Goal: Task Accomplishment & Management: Manage account settings

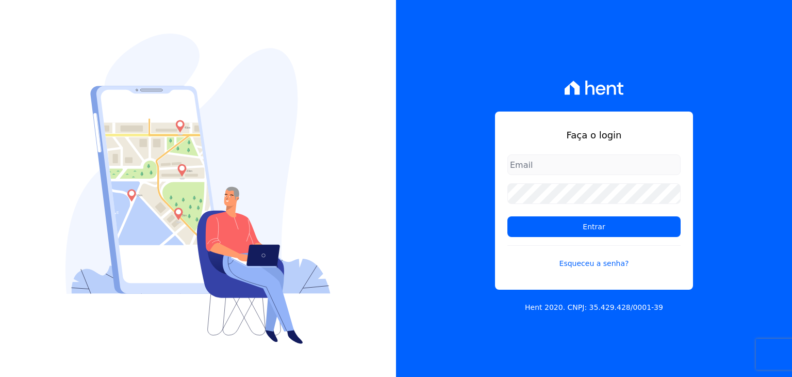
type input "[EMAIL_ADDRESS][DOMAIN_NAME]"
drag, startPoint x: 274, startPoint y: 73, endPoint x: 481, endPoint y: 37, distance: 209.4
click at [482, 35] on div "Faça o login financeiro@genesisempreendimentos.com.br Entrar Esqueceu a senha? …" at bounding box center [594, 188] width 396 height 377
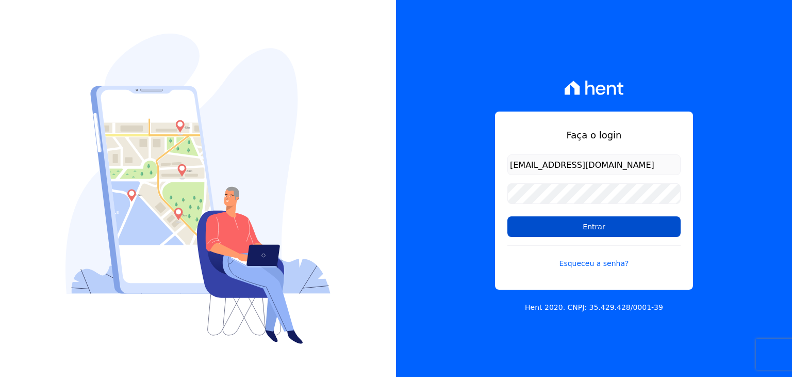
click at [547, 221] on input "Entrar" at bounding box center [594, 226] width 173 height 21
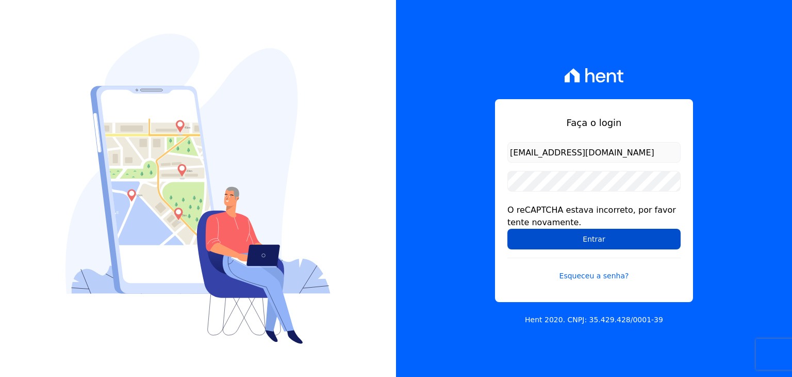
click at [547, 230] on input "Entrar" at bounding box center [594, 238] width 173 height 21
click at [527, 238] on input "Entrar" at bounding box center [594, 238] width 173 height 21
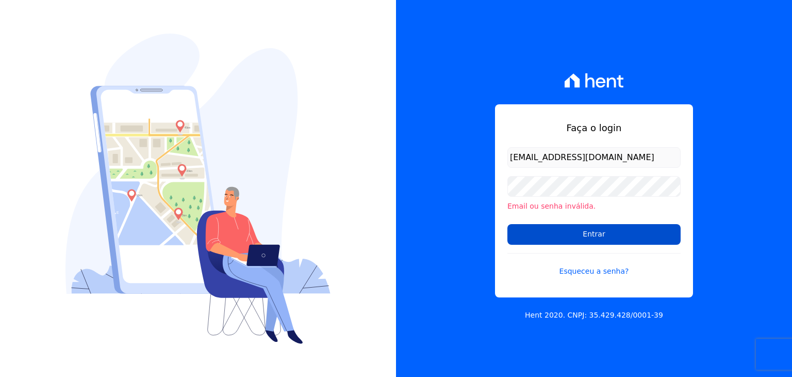
click at [554, 227] on input "Entrar" at bounding box center [594, 234] width 173 height 21
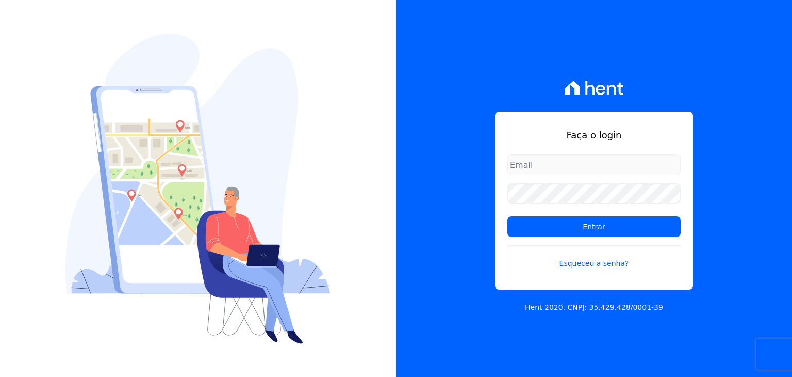
type input "[EMAIL_ADDRESS][DOMAIN_NAME]"
click at [483, 91] on div "Faça o login financeiro@genesisempreendimentos.com.br Entrar Esqueceu a senha? …" at bounding box center [594, 188] width 396 height 377
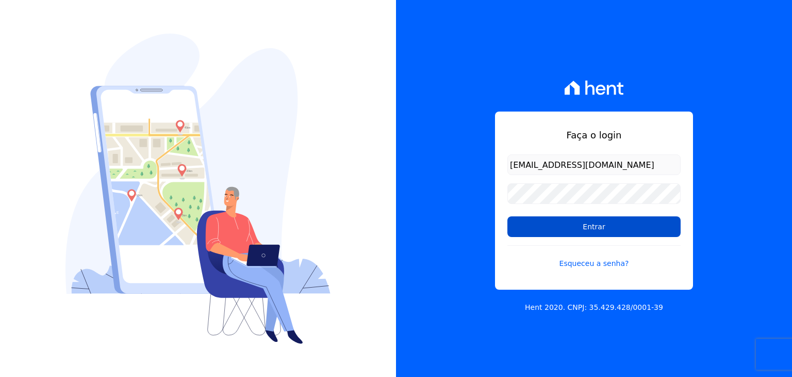
click at [596, 226] on input "Entrar" at bounding box center [594, 226] width 173 height 21
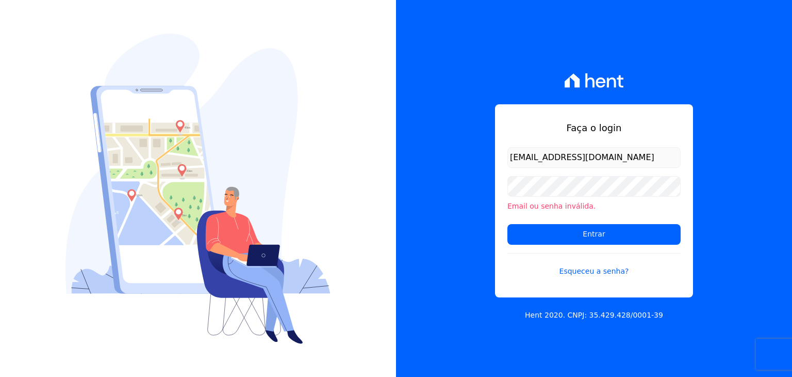
drag, startPoint x: 413, startPoint y: 223, endPoint x: 400, endPoint y: 220, distance: 13.4
click at [412, 224] on div "Faça o login [EMAIL_ADDRESS][DOMAIN_NAME] Email ou senha inválida. Entrar Esque…" at bounding box center [594, 188] width 396 height 377
drag, startPoint x: 576, startPoint y: 246, endPoint x: 445, endPoint y: 263, distance: 132.1
click at [445, 263] on div "Faça o login [EMAIL_ADDRESS][DOMAIN_NAME] Email ou senha inválida. Entrar Esque…" at bounding box center [594, 188] width 396 height 377
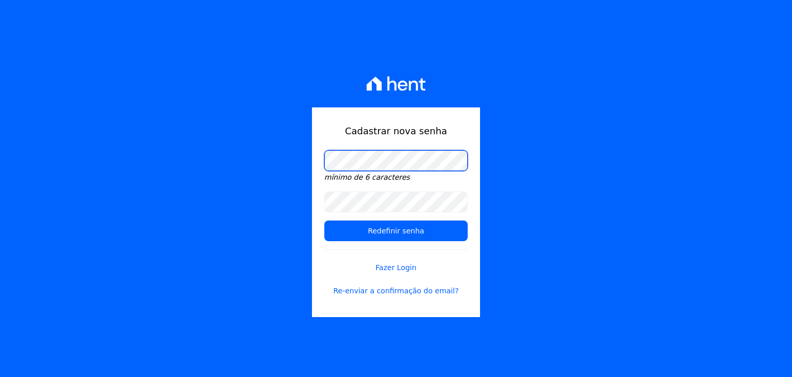
click at [283, 172] on div "Cadastrar nova senha mínimo de 6 caracteres Redefinir senha Fazer Login Re-envi…" at bounding box center [396, 188] width 792 height 377
click at [292, 172] on div "Cadastrar nova senha mínimo de 6 caracteres Redefinir senha Fazer Login Re-envi…" at bounding box center [396, 188] width 792 height 377
click at [316, 159] on div "Cadastrar nova senha mínimo de 6 caracteres Redefinir senha Fazer Login Re-envi…" at bounding box center [396, 211] width 168 height 209
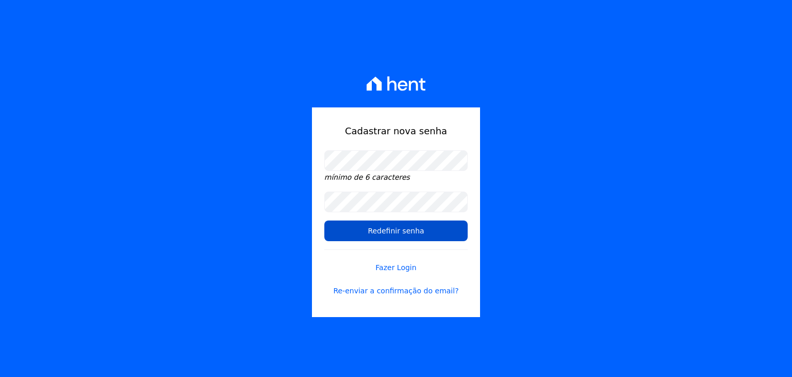
click at [381, 238] on input "Redefinir senha" at bounding box center [395, 230] width 143 height 21
click at [398, 231] on input "Redefinir senha" at bounding box center [395, 230] width 143 height 21
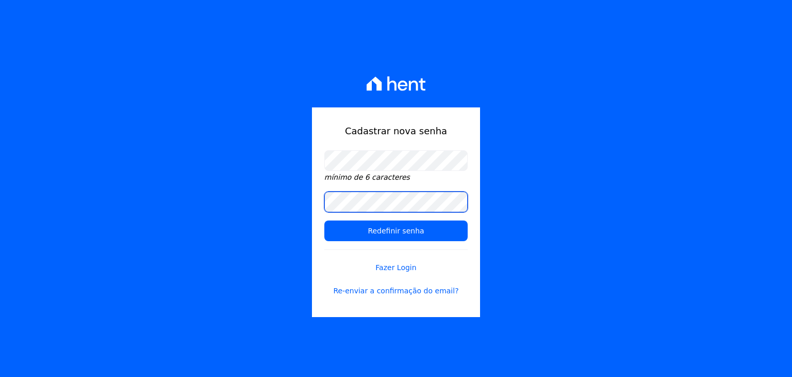
click at [324, 220] on input "Redefinir senha" at bounding box center [395, 230] width 143 height 21
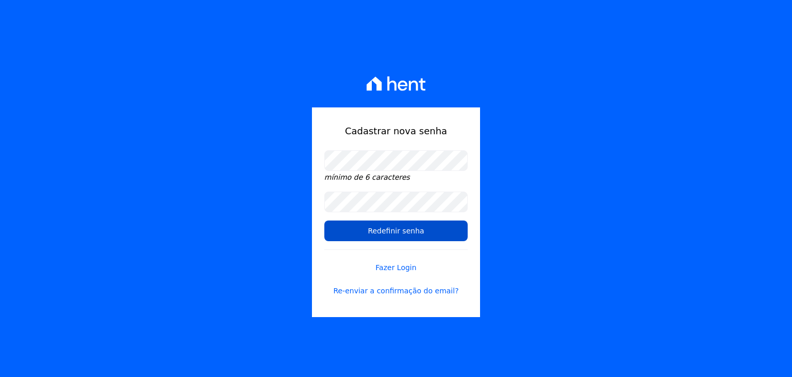
click at [339, 222] on input "Redefinir senha" at bounding box center [395, 230] width 143 height 21
click at [395, 227] on input "Redefinir senha" at bounding box center [395, 230] width 143 height 21
click at [396, 236] on input "Redefinir senha" at bounding box center [395, 230] width 143 height 21
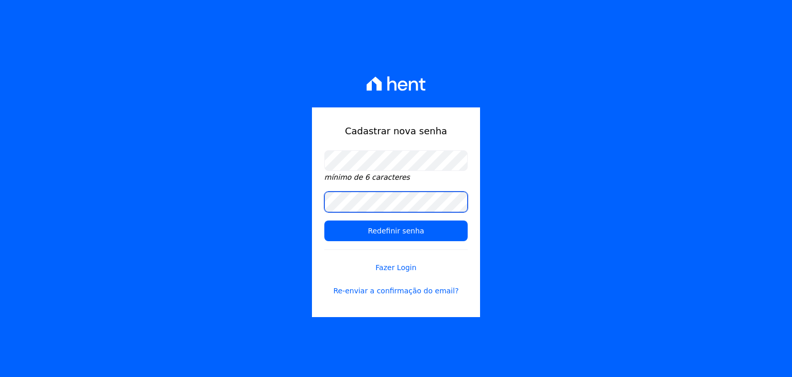
click at [324, 220] on input "Redefinir senha" at bounding box center [395, 230] width 143 height 21
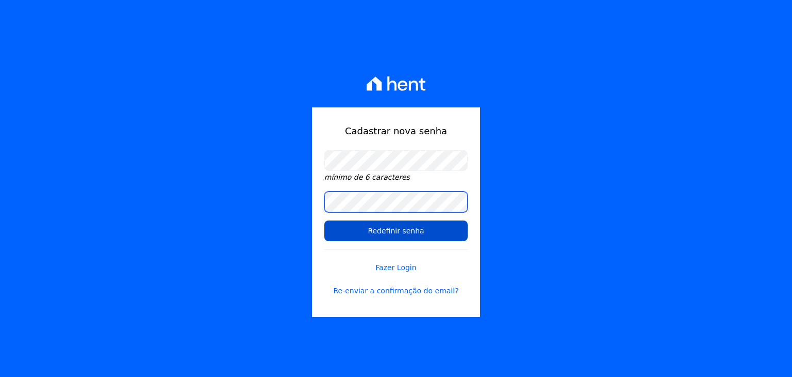
click at [324, 220] on input "Redefinir senha" at bounding box center [395, 230] width 143 height 21
click at [356, 228] on input "Redefinir senha" at bounding box center [395, 230] width 143 height 21
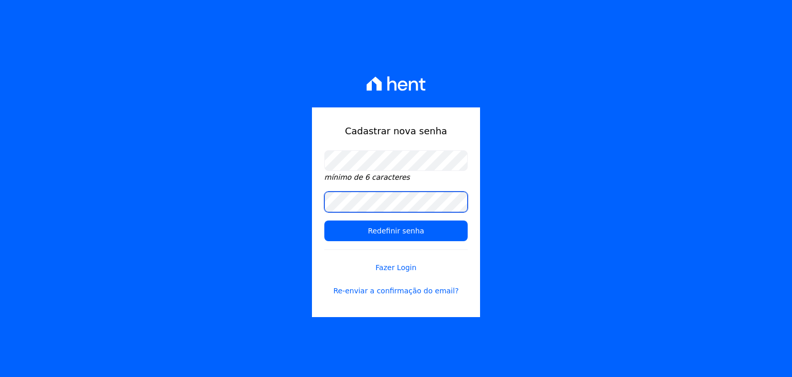
click at [324, 220] on input "Redefinir senha" at bounding box center [395, 230] width 143 height 21
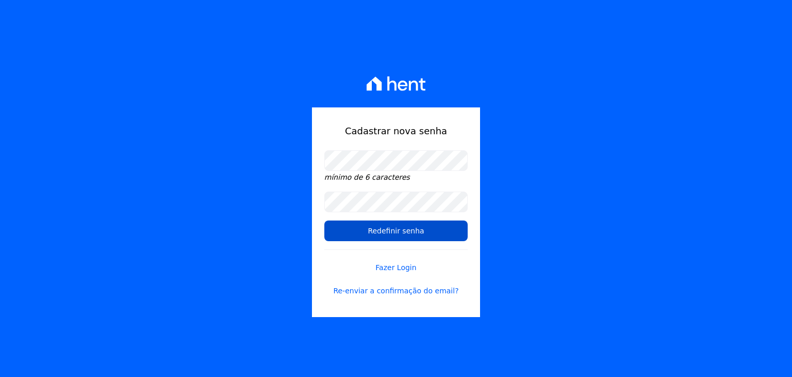
click at [352, 234] on input "Redefinir senha" at bounding box center [395, 230] width 143 height 21
click at [392, 231] on input "Redefinir senha" at bounding box center [395, 230] width 143 height 21
click at [412, 234] on input "Redefinir senha" at bounding box center [395, 230] width 143 height 21
click at [382, 235] on input "Redefinir senha" at bounding box center [395, 230] width 143 height 21
click at [392, 226] on input "Redefinir senha" at bounding box center [395, 230] width 143 height 21
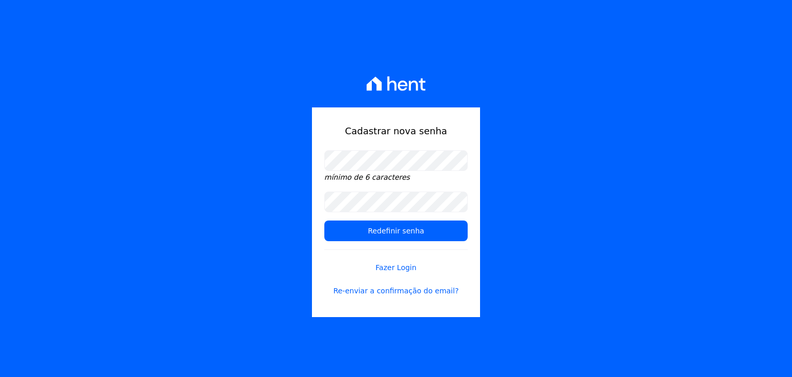
click at [394, 241] on form "mínimo de 6 caracteres Redefinir senha Fazer Login Re-enviar a confirmação do e…" at bounding box center [395, 229] width 143 height 158
click at [324, 220] on input "Redefinir senha" at bounding box center [395, 230] width 143 height 21
click at [350, 224] on input "Redefinir senha" at bounding box center [395, 230] width 143 height 21
click at [379, 237] on input "Redefinir senha" at bounding box center [395, 230] width 143 height 21
click at [400, 270] on link "Fazer Login" at bounding box center [395, 261] width 143 height 24
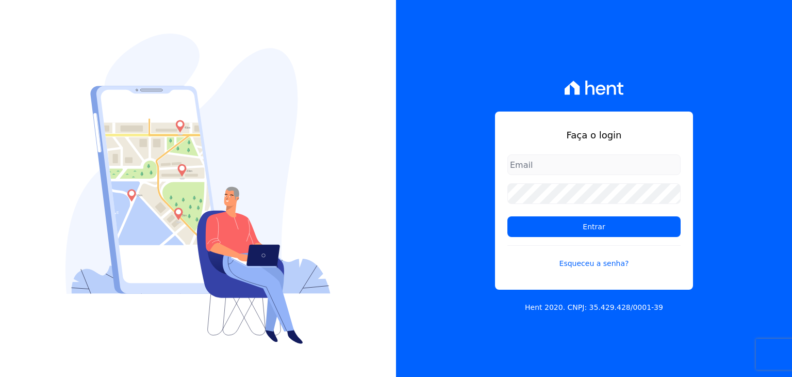
type input "[EMAIL_ADDRESS][DOMAIN_NAME]"
click at [587, 263] on link "Esqueceu a senha?" at bounding box center [594, 257] width 173 height 24
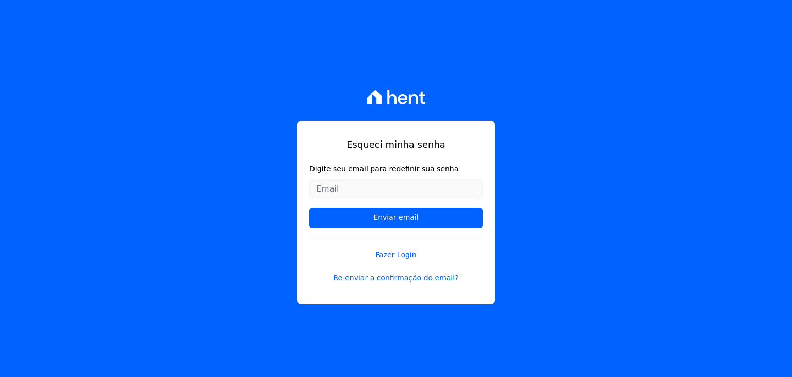
type input "[EMAIL_ADDRESS][DOMAIN_NAME]"
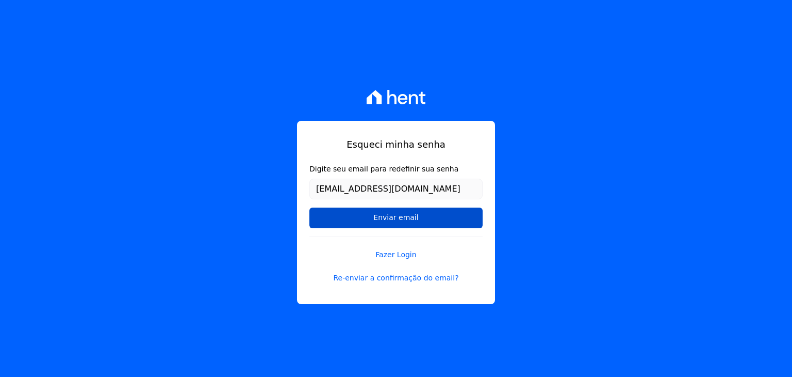
click at [377, 216] on input "Enviar email" at bounding box center [395, 217] width 173 height 21
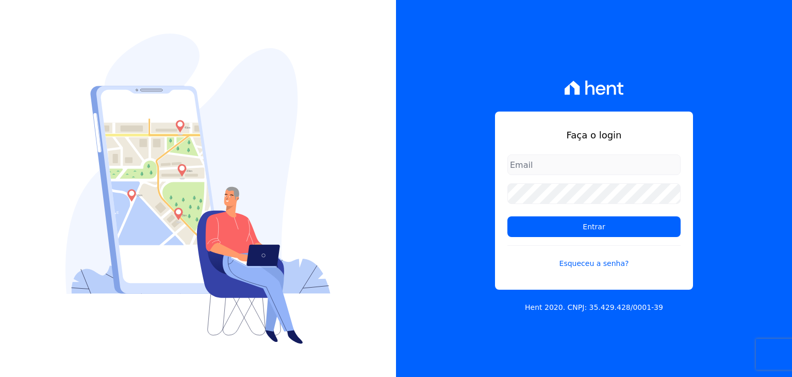
type input "[EMAIL_ADDRESS][DOMAIN_NAME]"
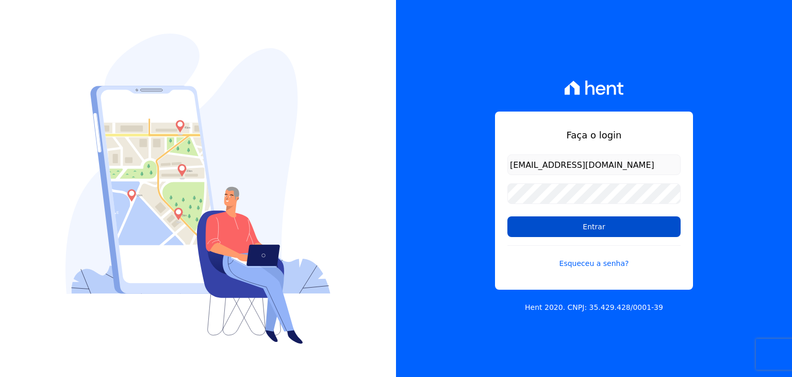
click at [524, 226] on input "Entrar" at bounding box center [594, 226] width 173 height 21
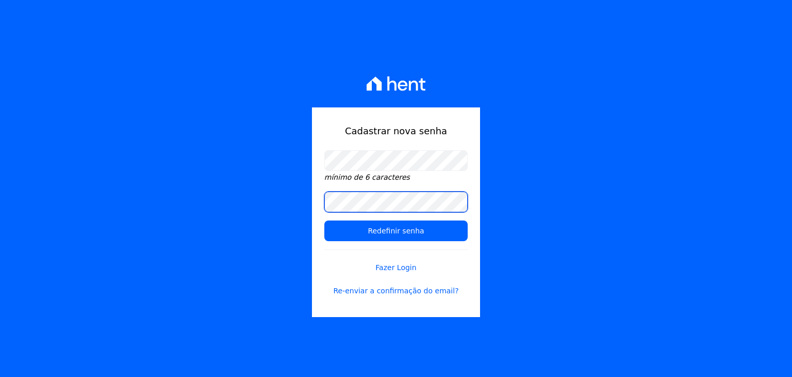
click at [324, 220] on input "Redefinir senha" at bounding box center [395, 230] width 143 height 21
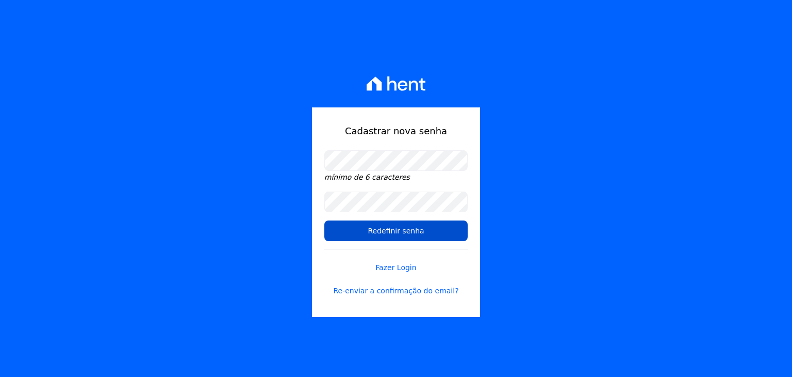
click at [359, 230] on input "Redefinir senha" at bounding box center [395, 230] width 143 height 21
click at [385, 233] on input "Redefinir senha" at bounding box center [395, 230] width 143 height 21
drag, startPoint x: 374, startPoint y: 245, endPoint x: 389, endPoint y: 230, distance: 21.5
click at [389, 230] on form "mínimo de 6 caracteres Redefinir senha Fazer Login Re-enviar a confirmação do e…" at bounding box center [395, 229] width 143 height 158
click at [389, 230] on input "Redefinir senha" at bounding box center [395, 230] width 143 height 21
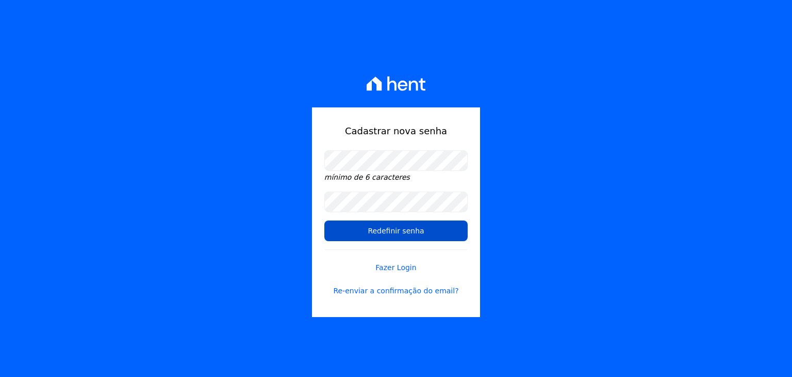
click at [405, 236] on input "Redefinir senha" at bounding box center [395, 230] width 143 height 21
click at [410, 227] on input "Redefinir senha" at bounding box center [395, 230] width 143 height 21
click at [374, 240] on input "Redefinir senha" at bounding box center [395, 230] width 143 height 21
drag, startPoint x: 374, startPoint y: 240, endPoint x: 379, endPoint y: 237, distance: 6.0
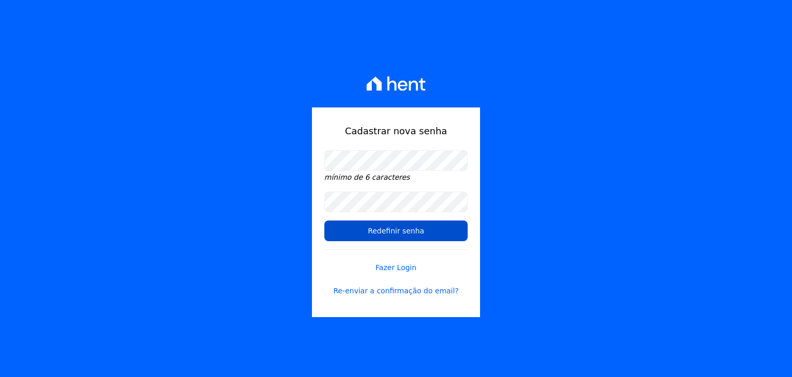
click at [375, 239] on input "Redefinir senha" at bounding box center [395, 230] width 143 height 21
click at [379, 237] on input "Redefinir senha" at bounding box center [395, 230] width 143 height 21
click at [381, 232] on input "Redefinir senha" at bounding box center [395, 230] width 143 height 21
click at [387, 240] on input "Redefinir senha" at bounding box center [395, 230] width 143 height 21
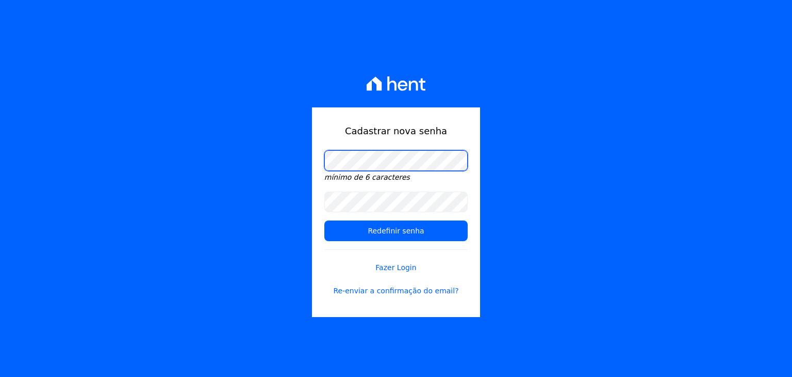
click at [171, 184] on div "Cadastrar nova senha mínimo de 6 caracteres Redefinir senha Fazer Login Re-envi…" at bounding box center [396, 188] width 792 height 377
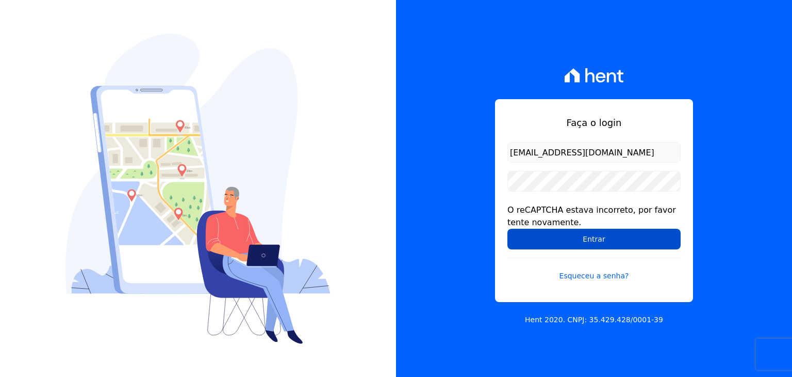
click at [521, 241] on input "Entrar" at bounding box center [594, 238] width 173 height 21
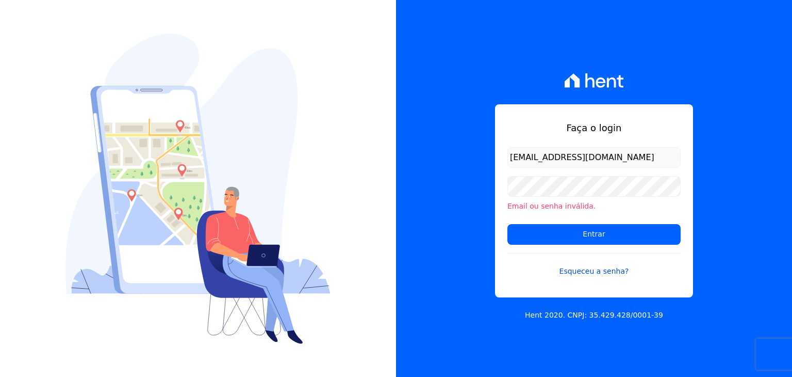
click at [574, 269] on link "Esqueceu a senha?" at bounding box center [594, 265] width 173 height 24
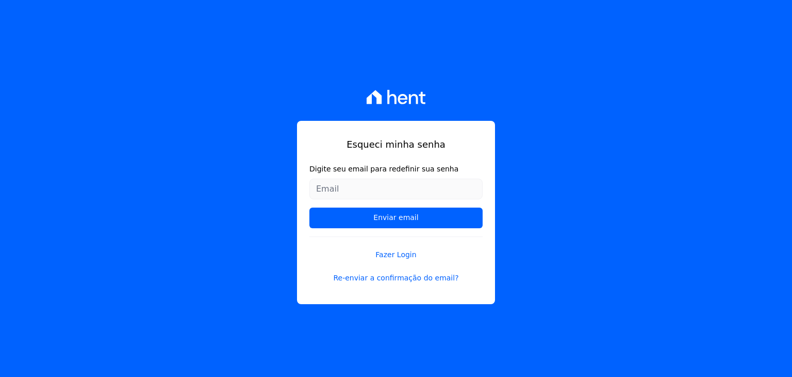
click at [361, 192] on input "Digite seu email para redefinir sua senha" at bounding box center [395, 188] width 173 height 21
